Goal: Information Seeking & Learning: Check status

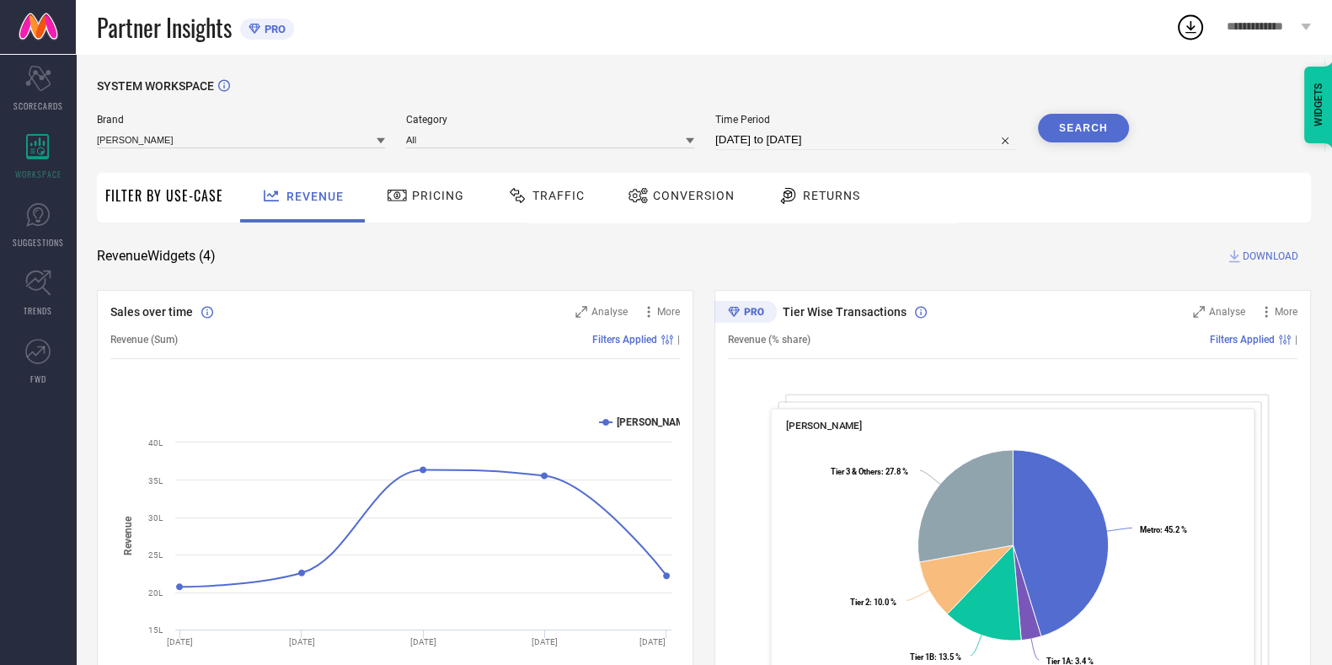
click at [539, 178] on div "Traffic" at bounding box center [546, 198] width 120 height 50
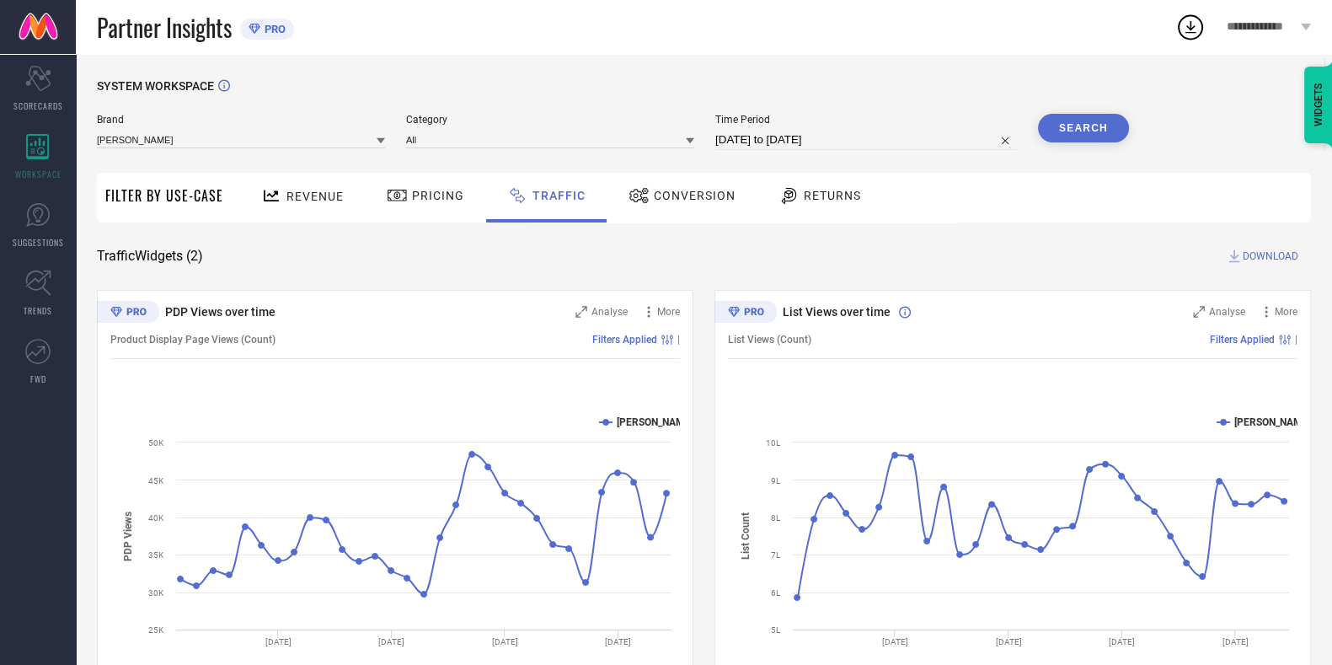
click at [316, 190] on span "Revenue" at bounding box center [315, 196] width 57 height 13
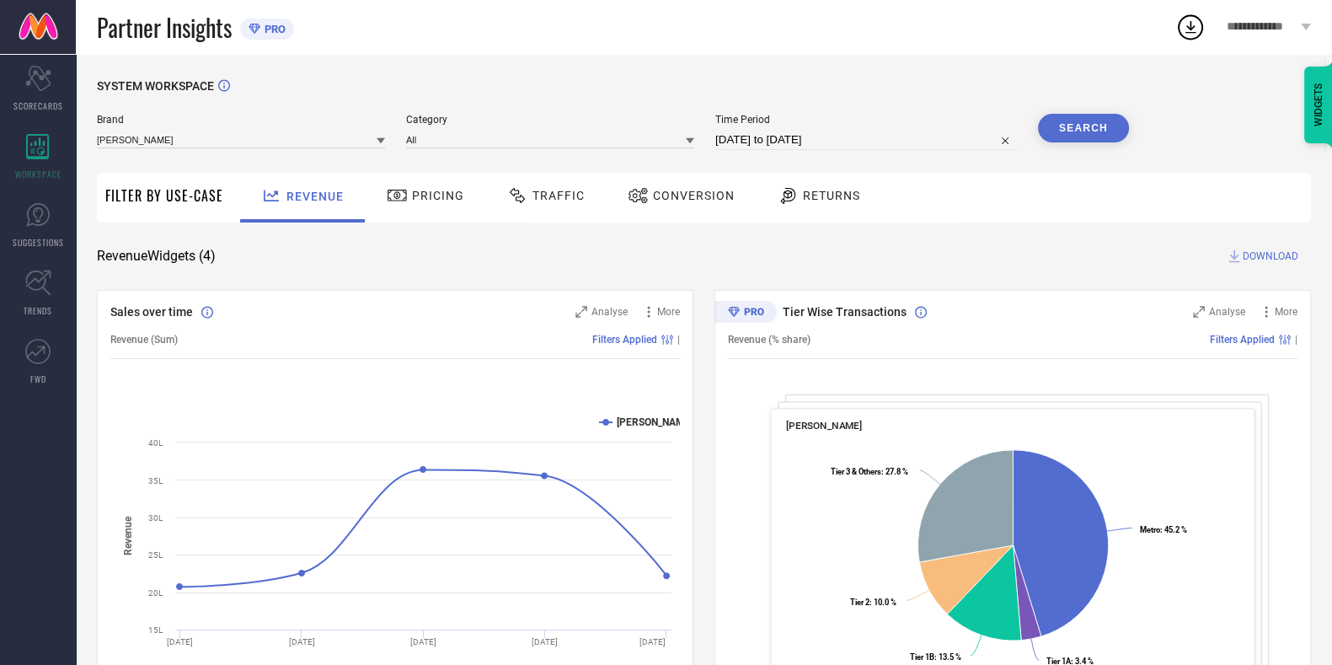
click at [569, 204] on div "Traffic" at bounding box center [546, 195] width 86 height 29
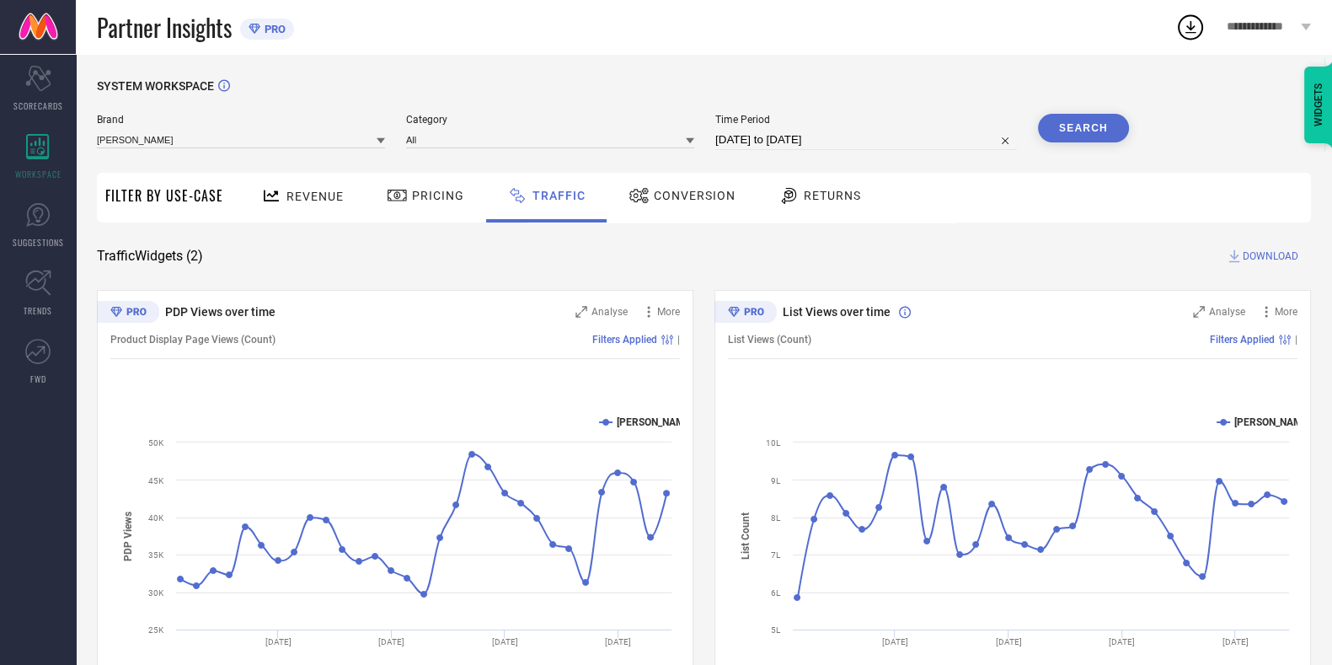
click at [782, 151] on div "Brand [PERSON_NAME] Category All Time Period [DATE] to [DATE] Search" at bounding box center [613, 139] width 1032 height 51
select select "6"
select select "2025"
select select "7"
select select "2025"
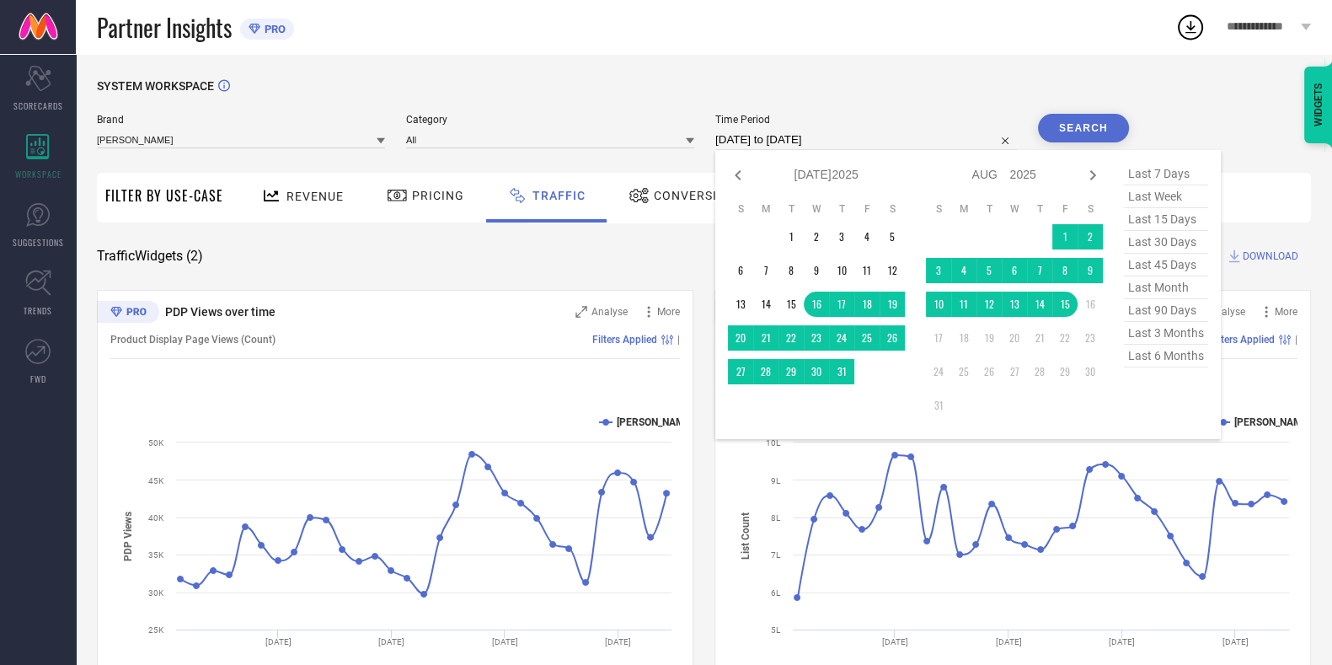
click at [781, 141] on input "[DATE] to [DATE]" at bounding box center [866, 140] width 302 height 20
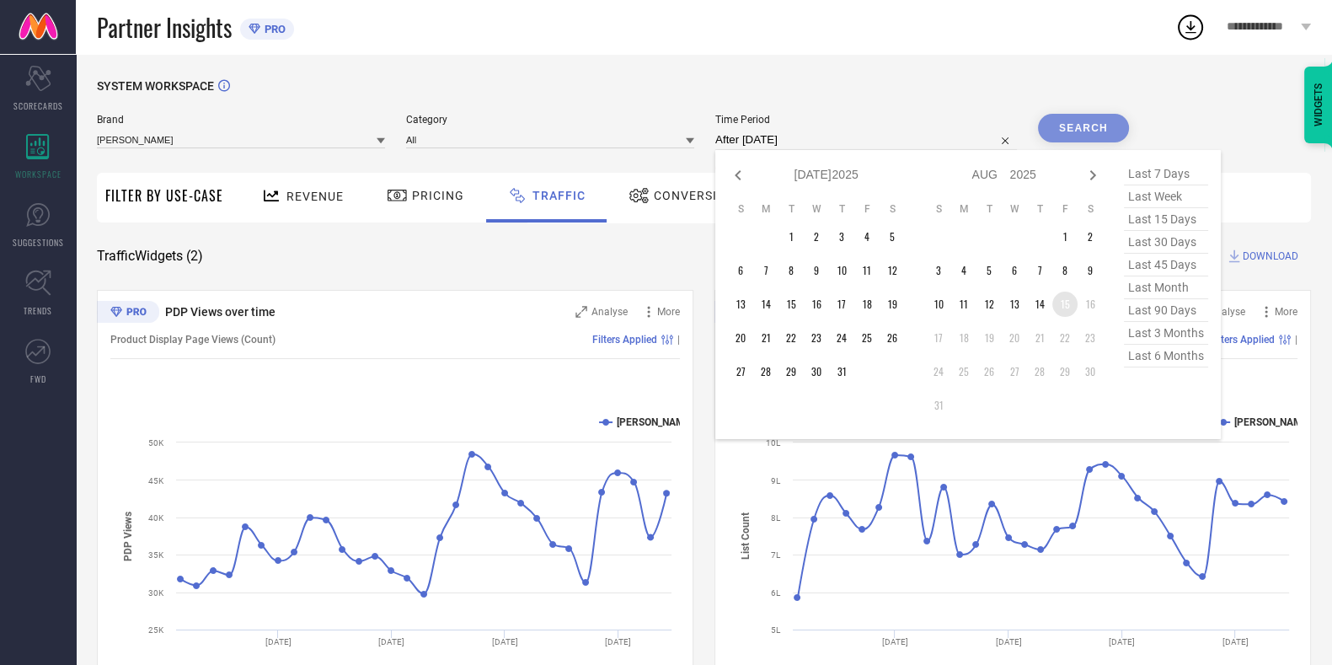
click at [1064, 315] on td "15" at bounding box center [1065, 304] width 25 height 25
type input "[DATE] to [DATE]"
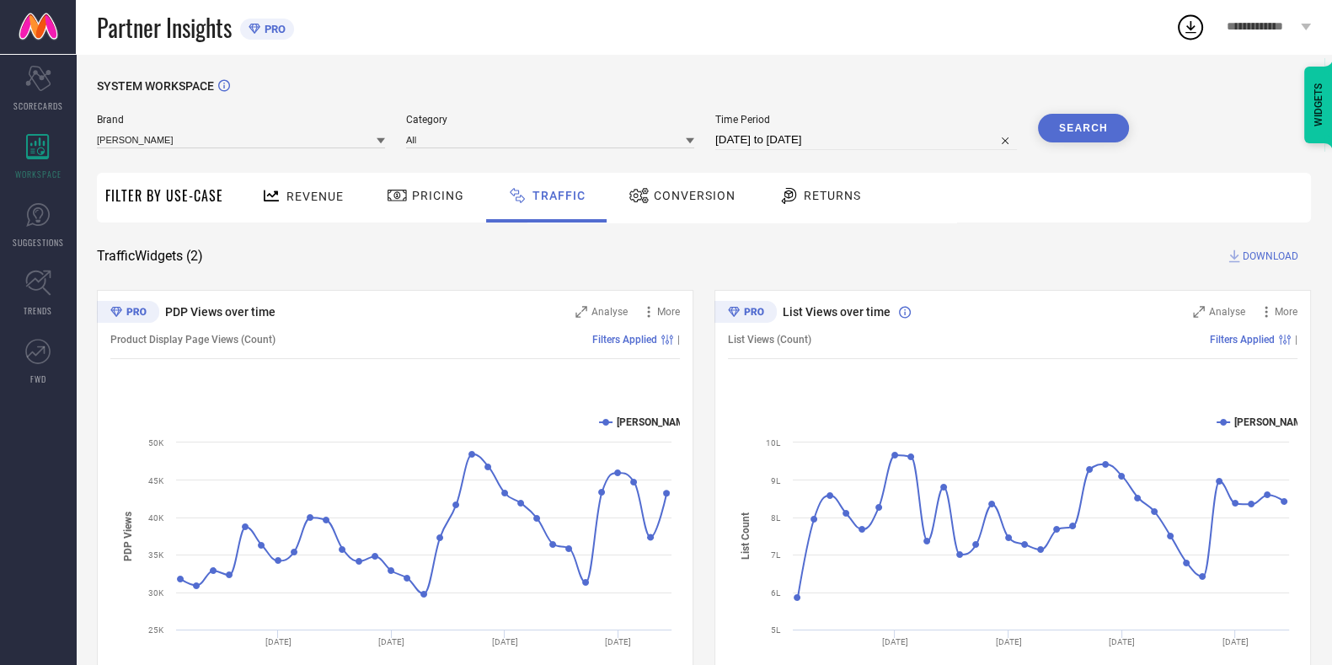
click at [1068, 127] on button "Search" at bounding box center [1083, 128] width 91 height 29
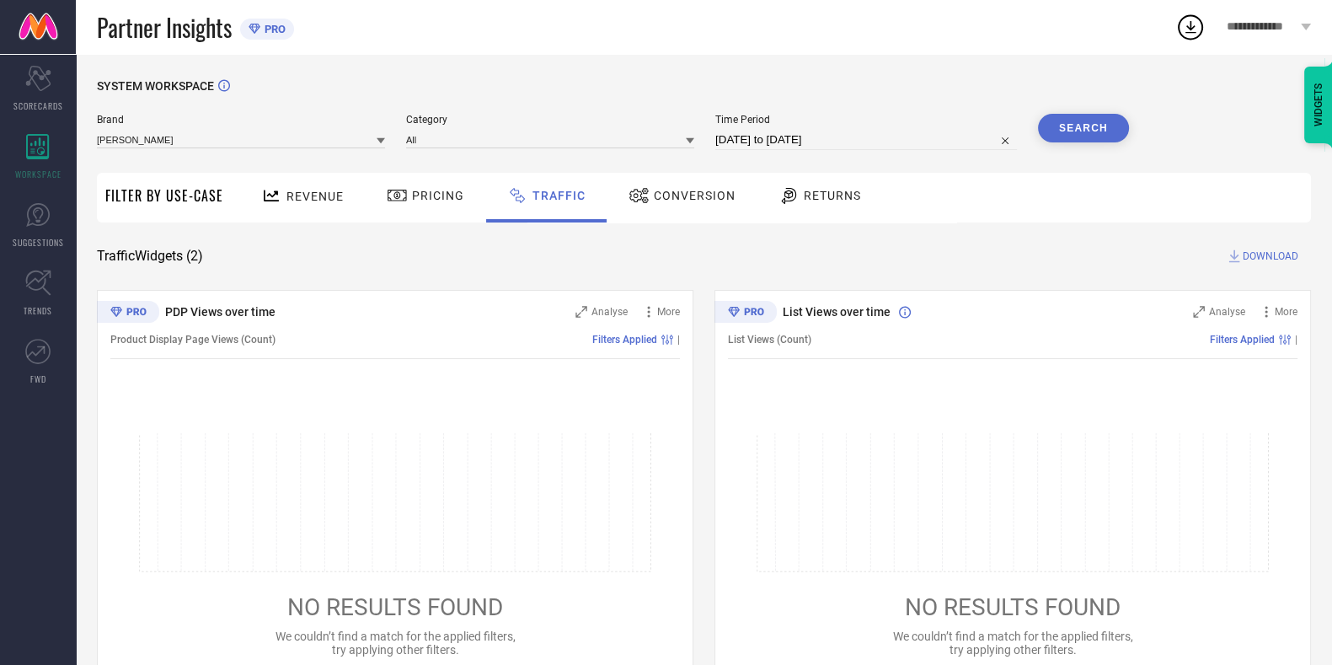
select select "7"
select select "2025"
select select "8"
select select "2025"
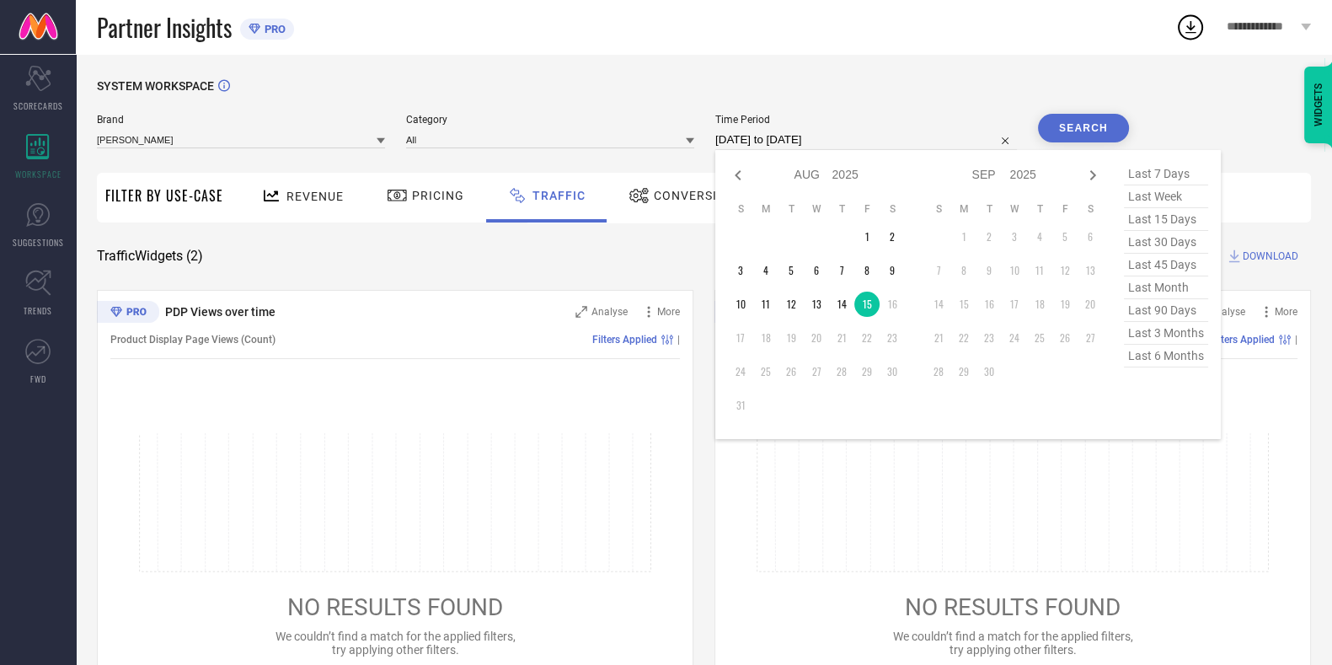
click at [864, 147] on input "[DATE] to [DATE]" at bounding box center [866, 140] width 302 height 20
click at [867, 225] on table "S M T W T F S 1 2 3 4 5 6 7 8 9 10 11 12 13 14 15 16 17 18 19 20 21 22 23 24 25…" at bounding box center [816, 310] width 177 height 233
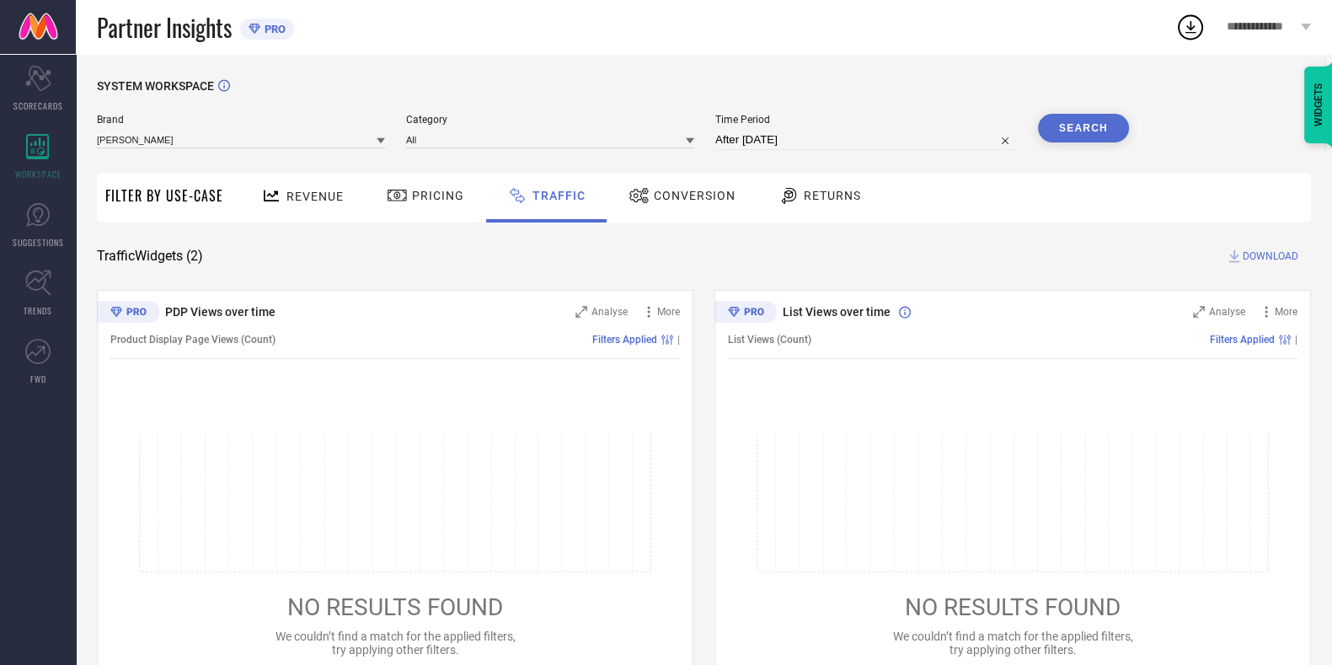
type input "[DATE] to [DATE]"
click at [1075, 127] on button "Search" at bounding box center [1083, 128] width 91 height 29
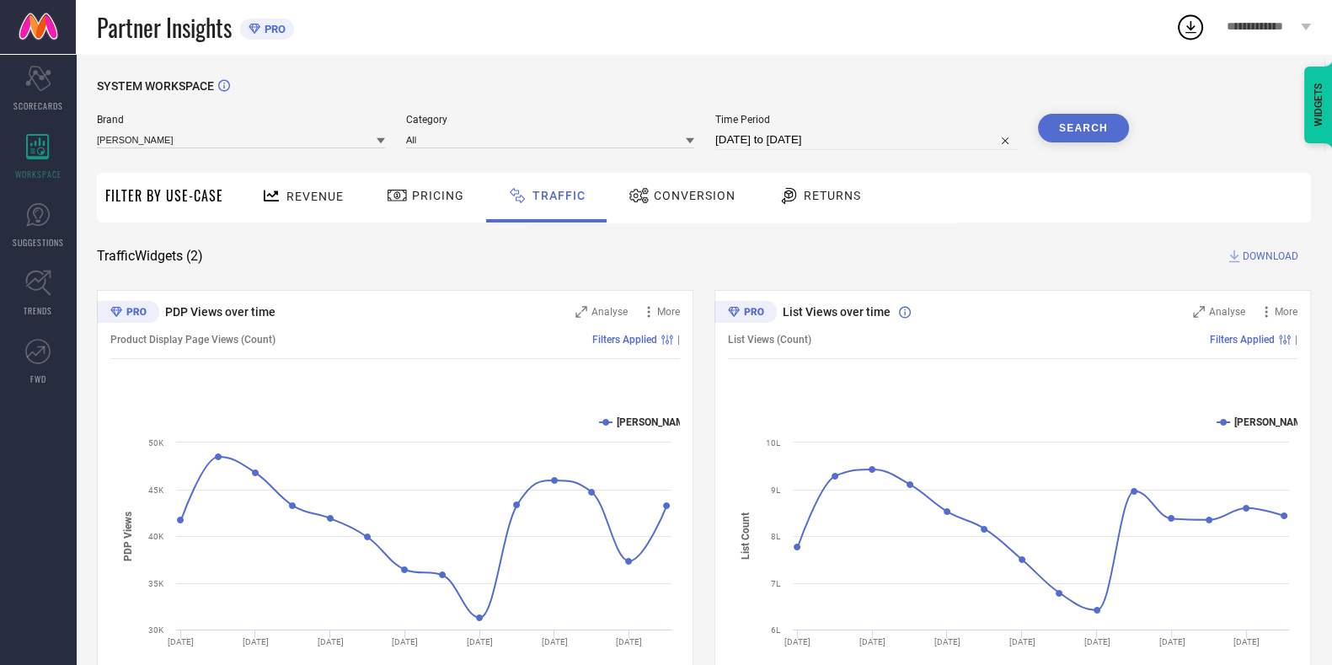
click at [1233, 259] on icon at bounding box center [1234, 256] width 17 height 17
click at [1243, 258] on span "DOWNLOAD" at bounding box center [1271, 256] width 56 height 17
